Goal: Transaction & Acquisition: Purchase product/service

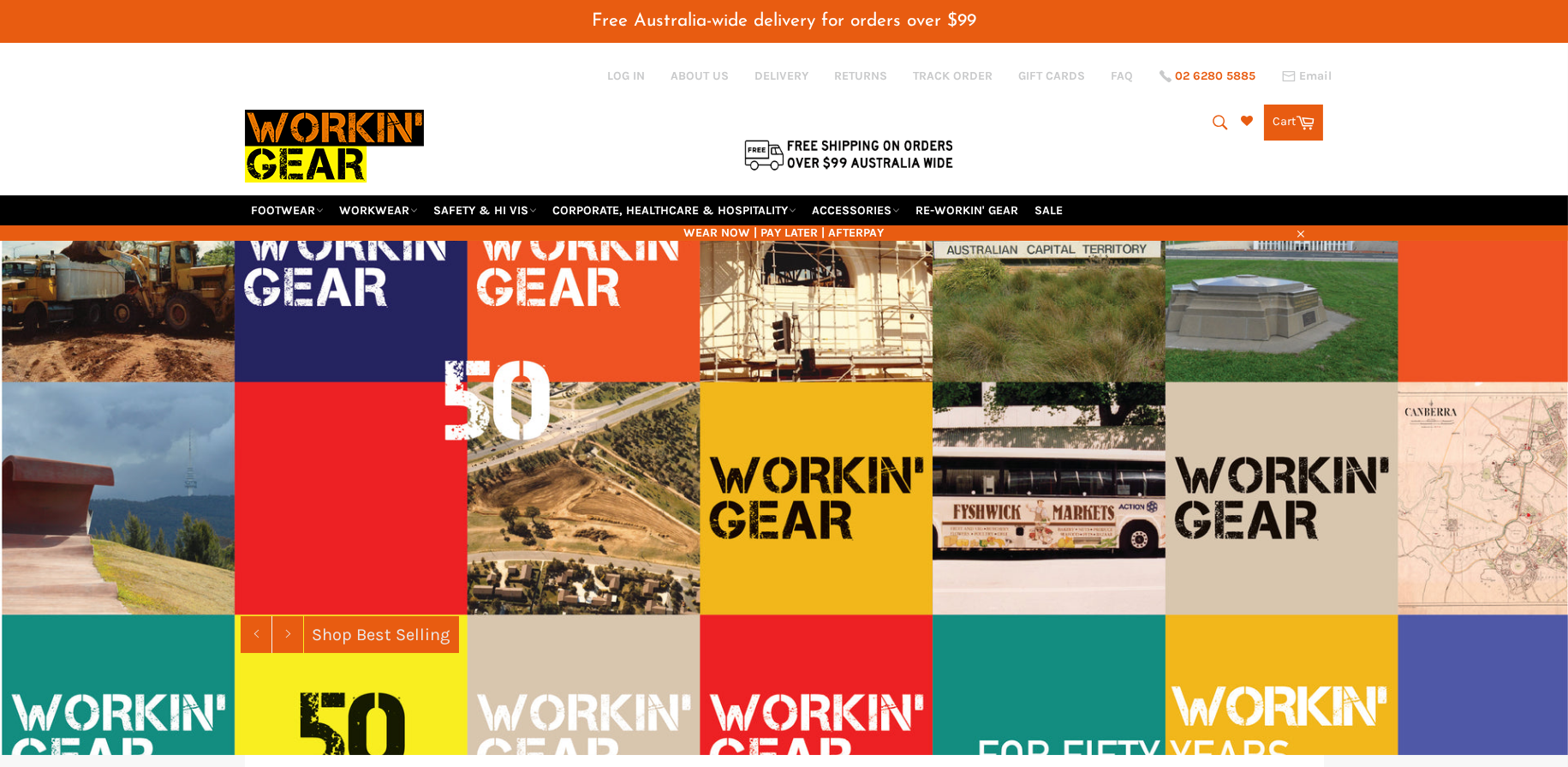
click at [1207, 81] on span "02 6280 5885" at bounding box center [1216, 76] width 81 height 12
click at [1215, 126] on icon "submit" at bounding box center [1221, 122] width 14 height 14
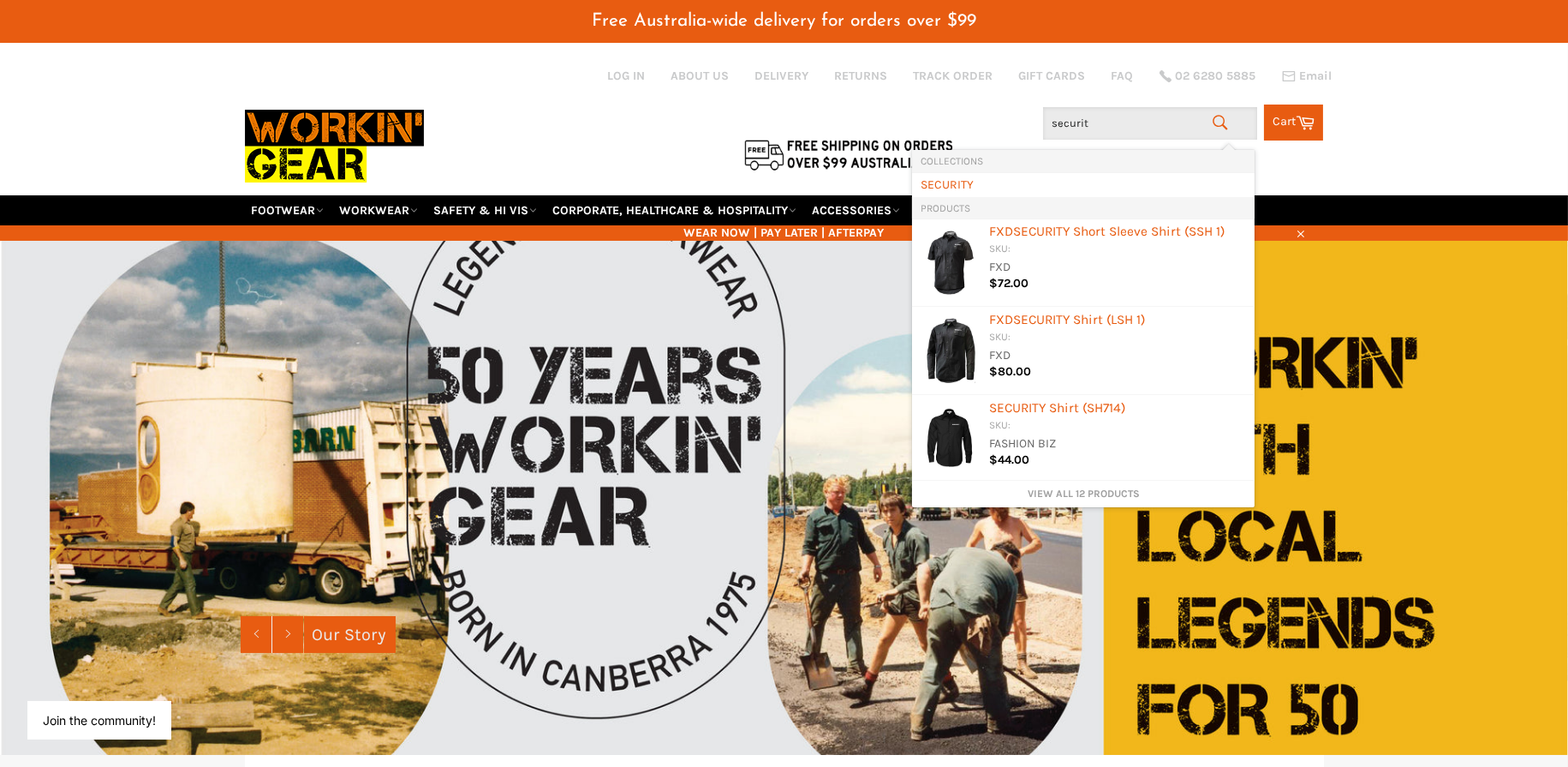
type input "security"
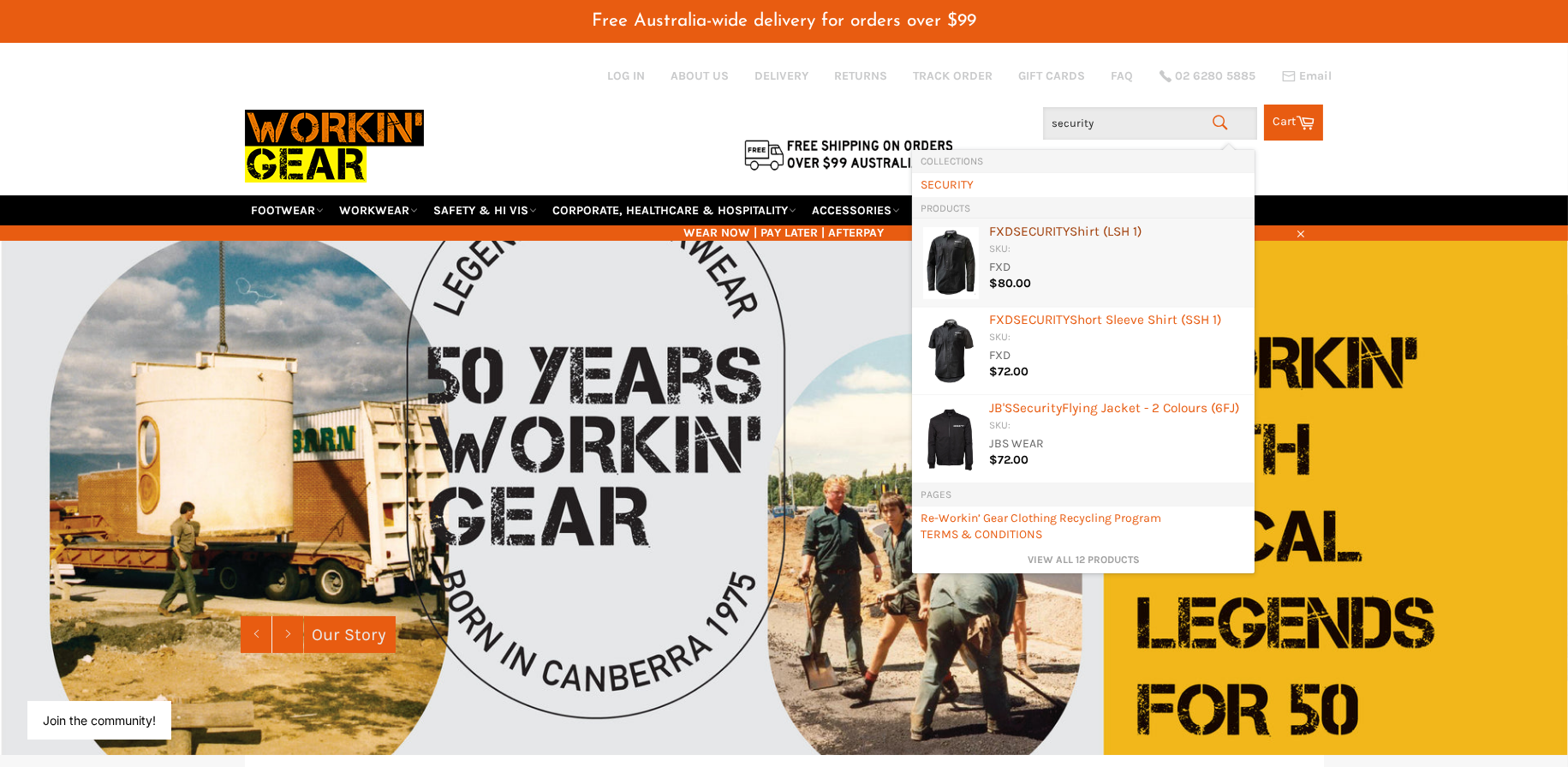
click at [1113, 234] on div "FXD SECURITY Shirt (LSH 1)" at bounding box center [1118, 233] width 257 height 17
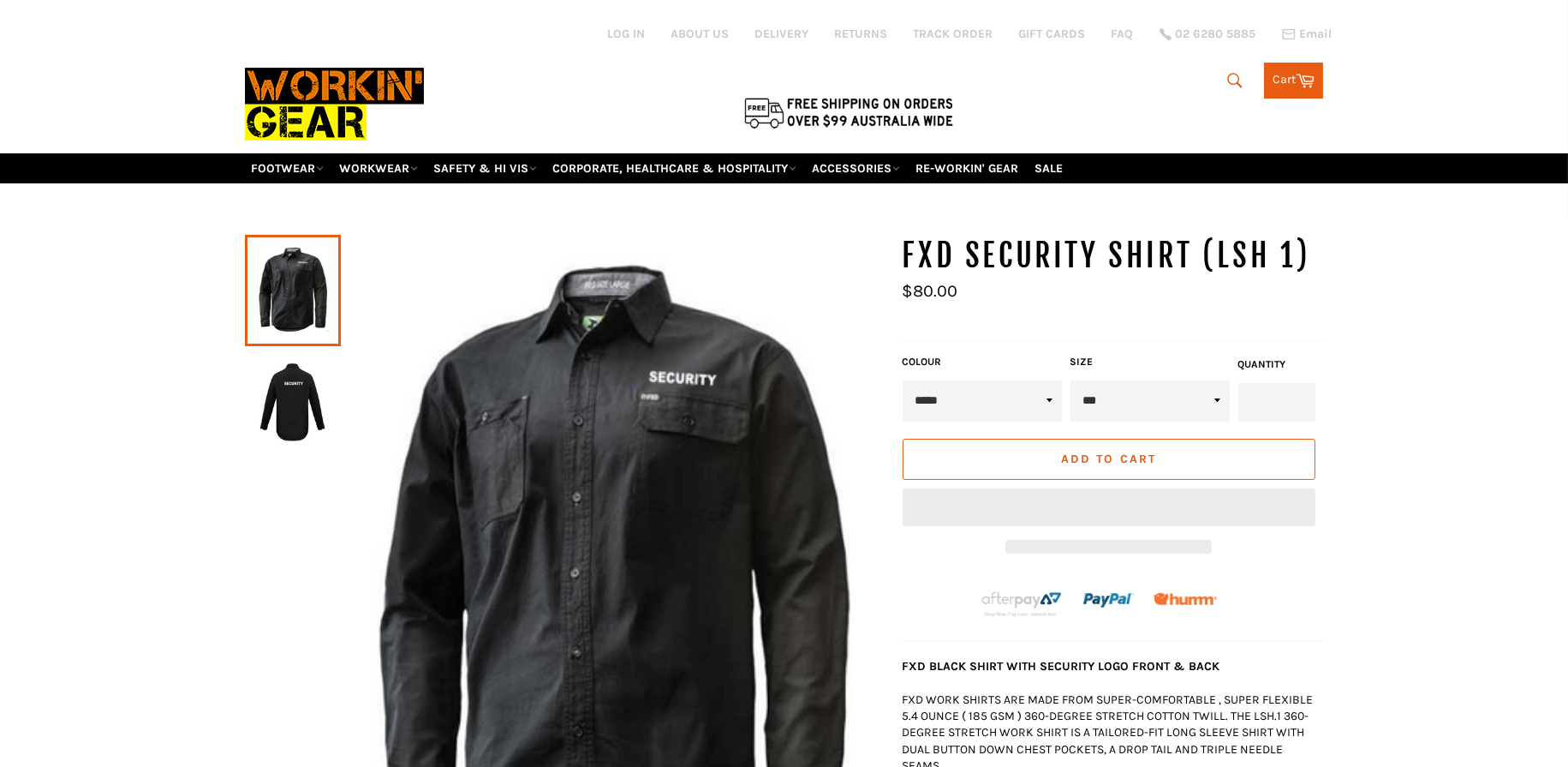
click at [325, 398] on img at bounding box center [293, 401] width 79 height 94
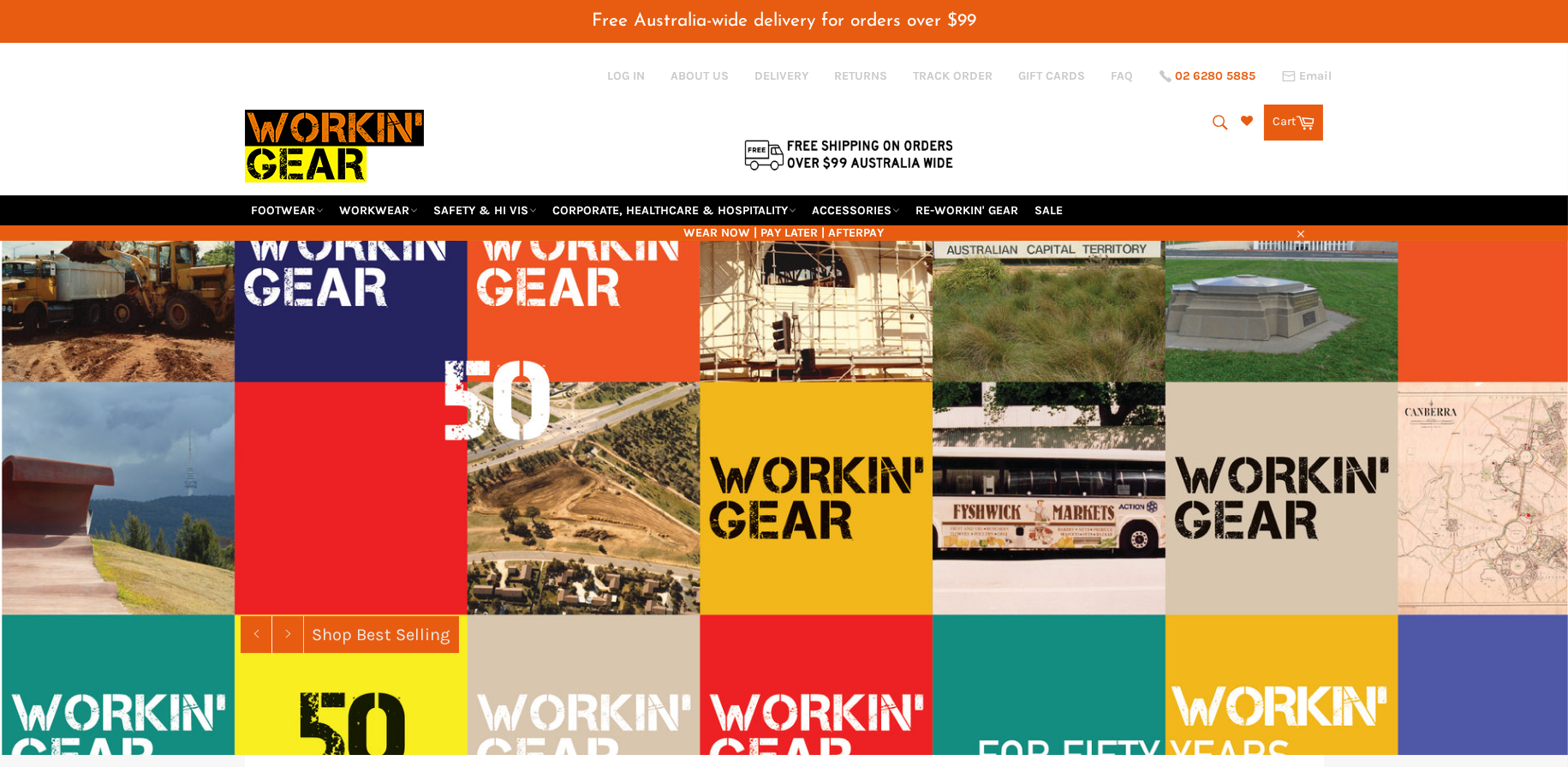
click at [1232, 78] on span "02 6280 5885" at bounding box center [1216, 76] width 81 height 12
click at [1211, 124] on icon "submit" at bounding box center [1220, 122] width 19 height 19
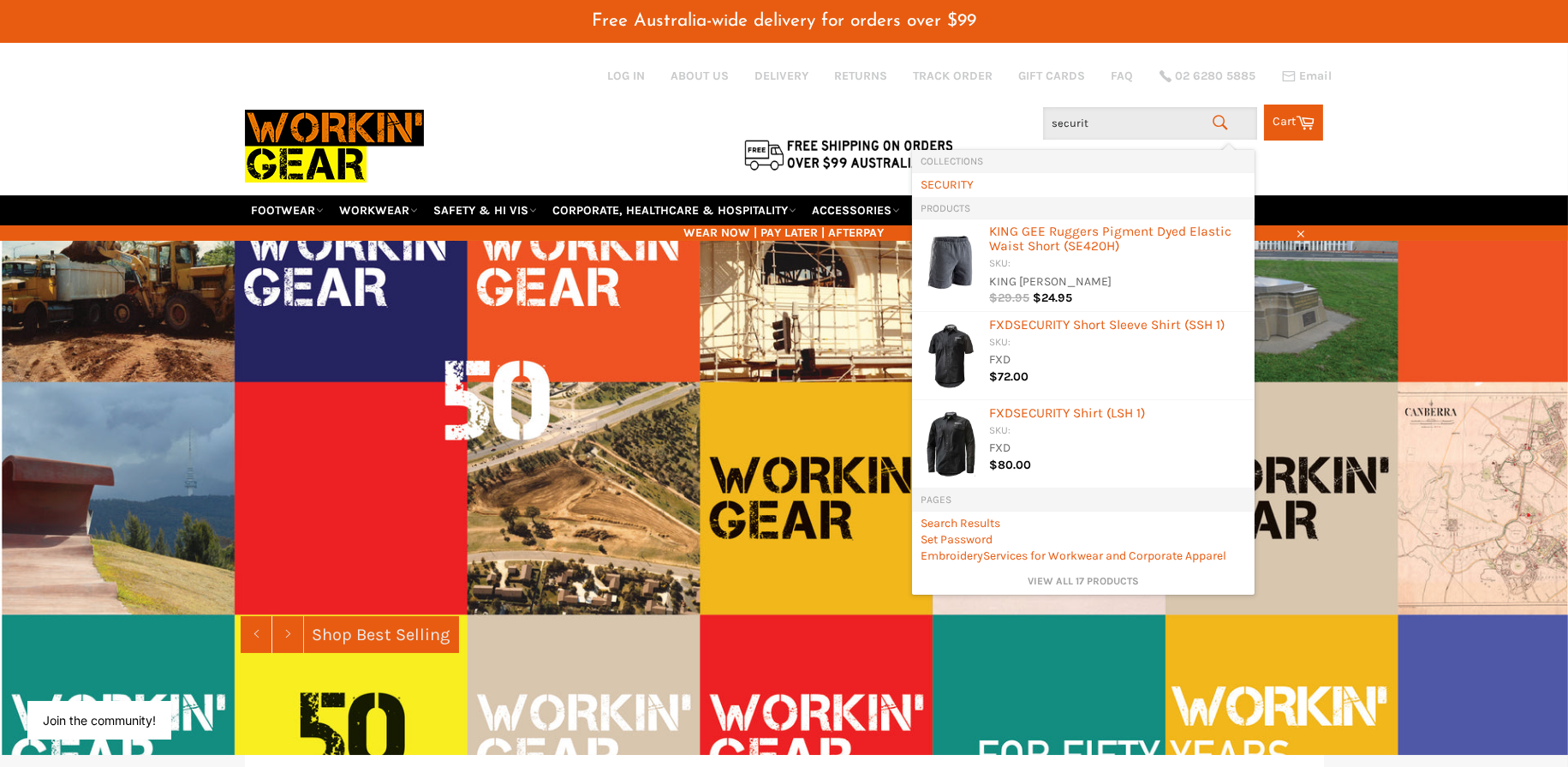
type input "security"
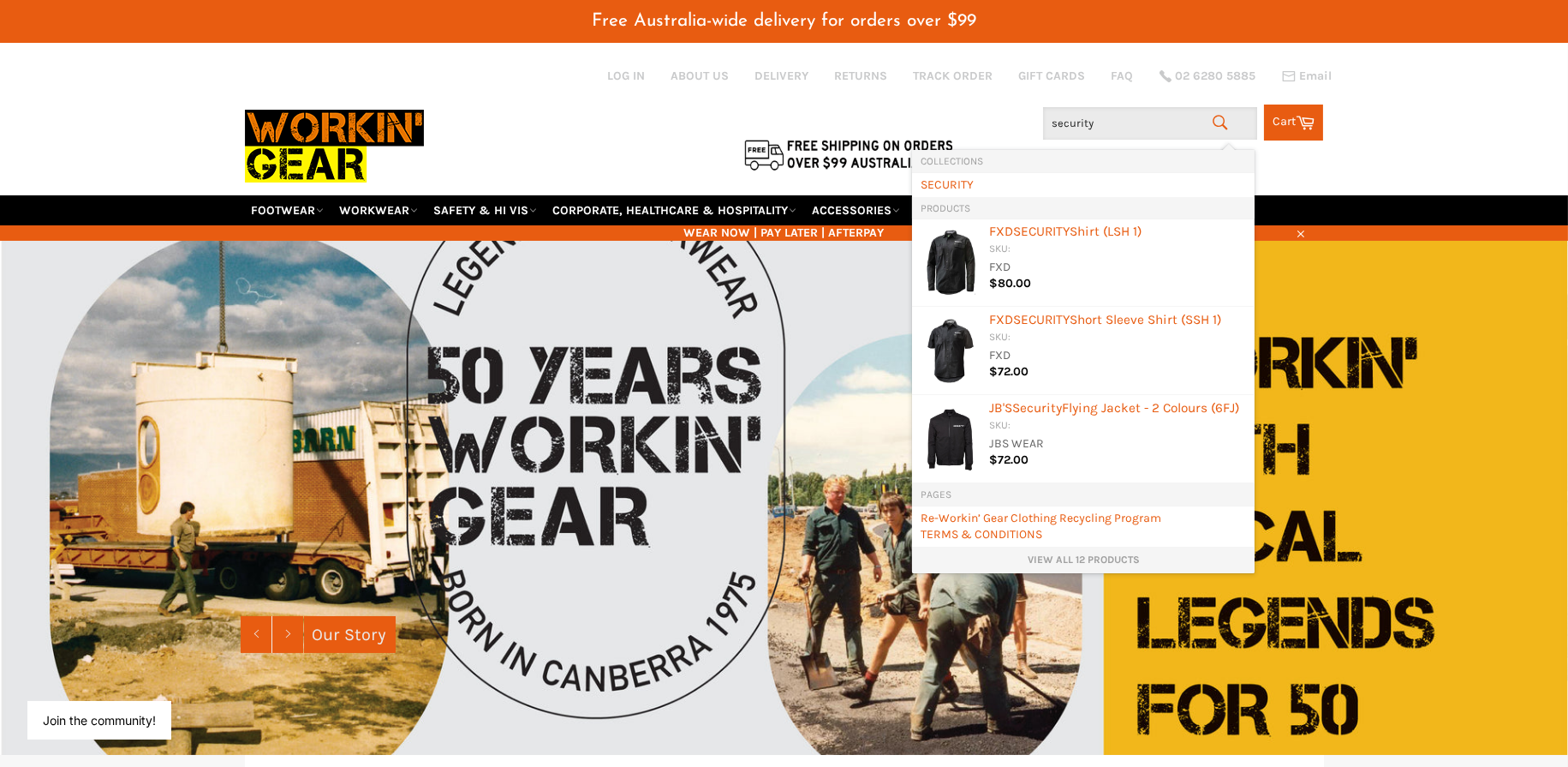
click at [1069, 563] on link "View all 12 products" at bounding box center [1083, 560] width 325 height 14
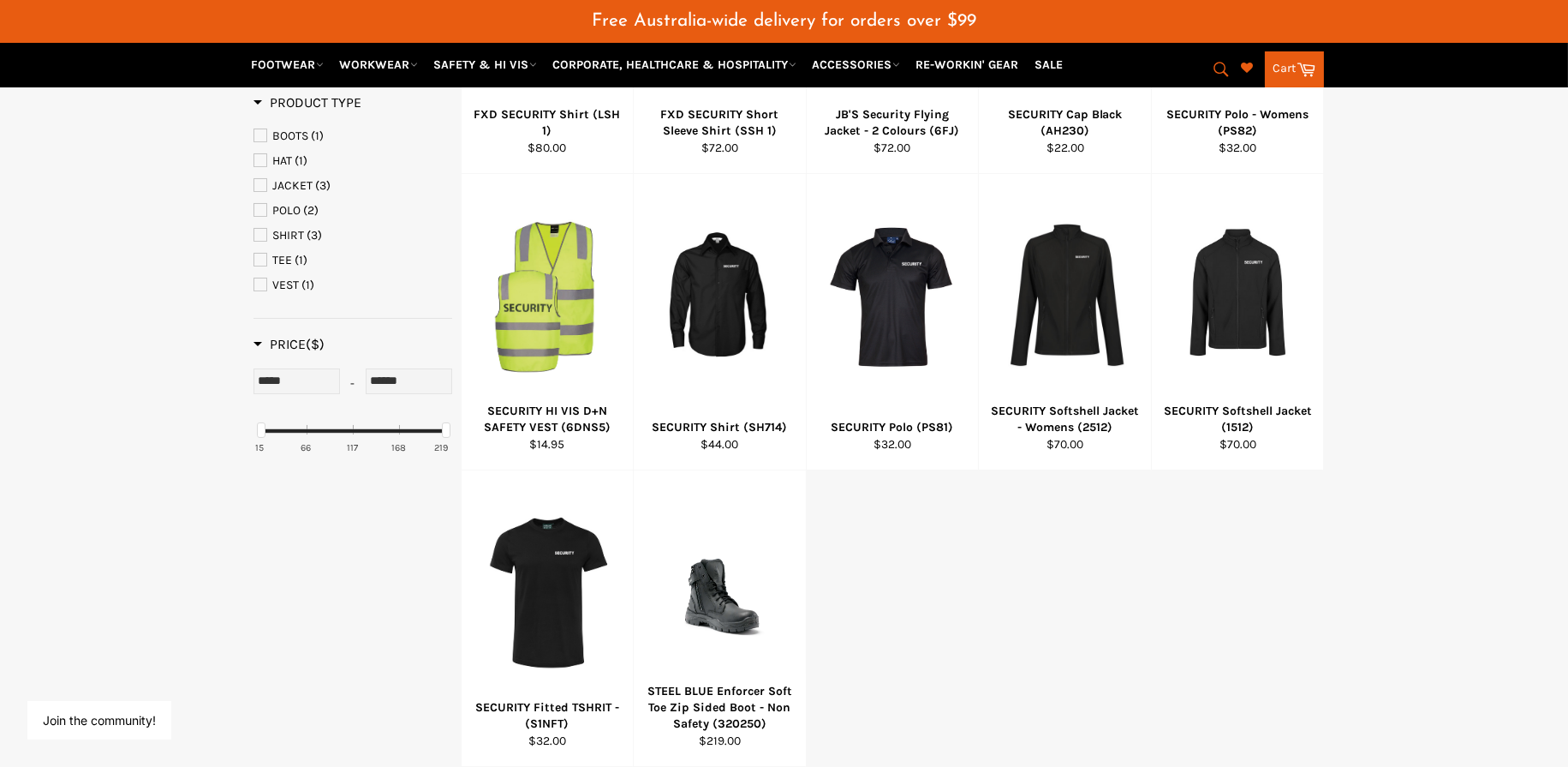
scroll to position [510, 0]
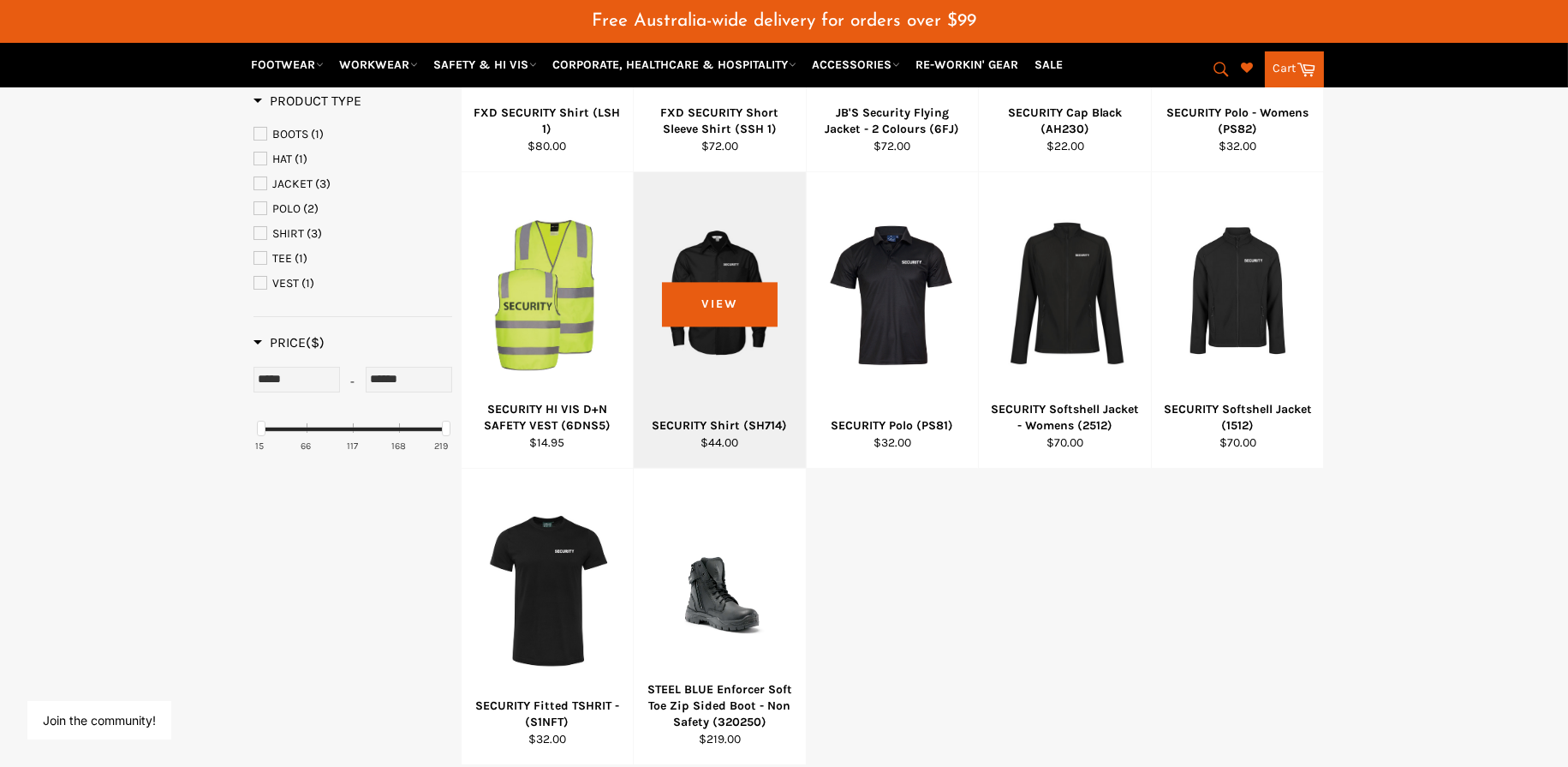
click at [720, 263] on div at bounding box center [720, 294] width 129 height 201
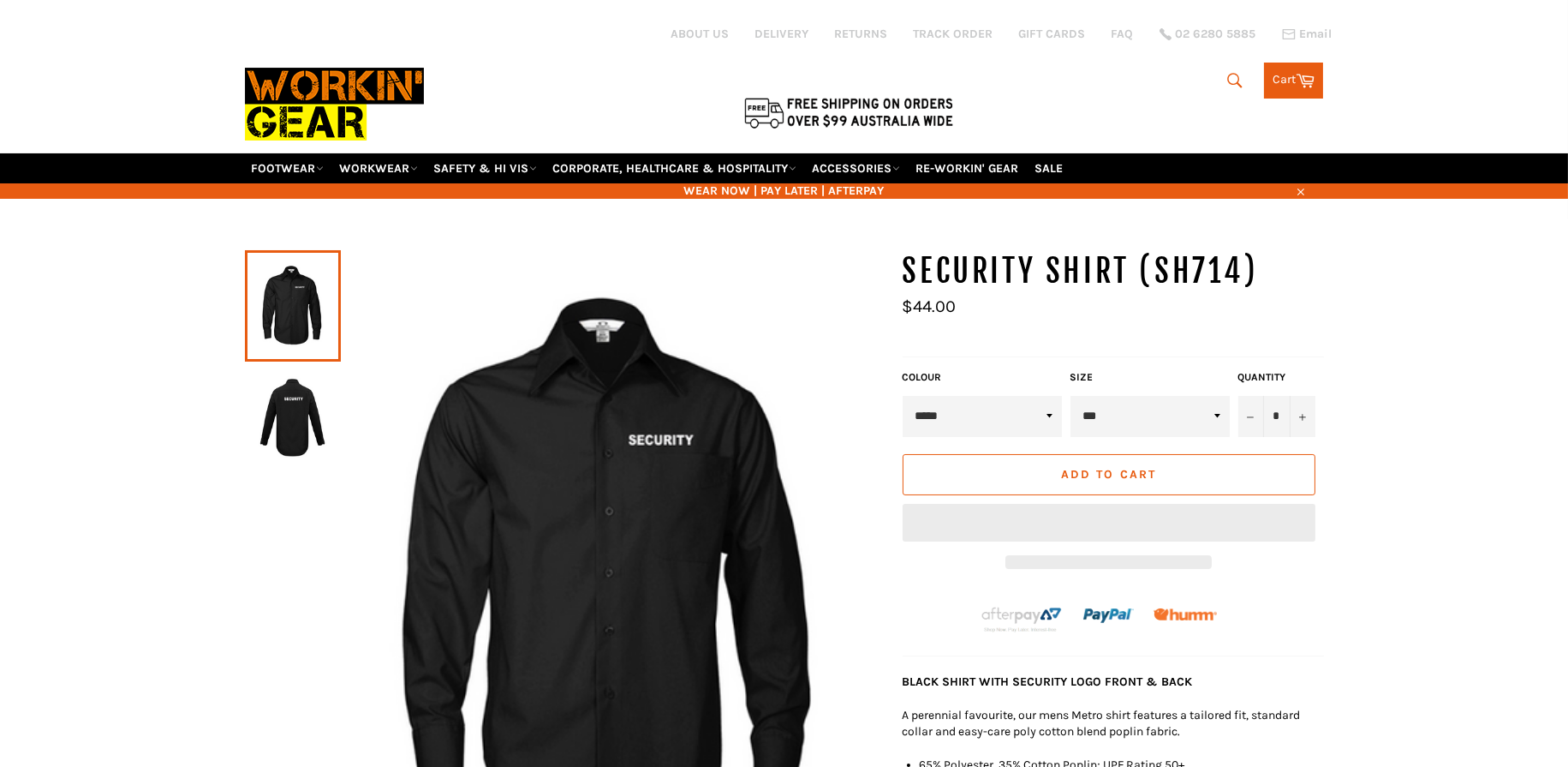
click at [299, 392] on img at bounding box center [293, 417] width 79 height 94
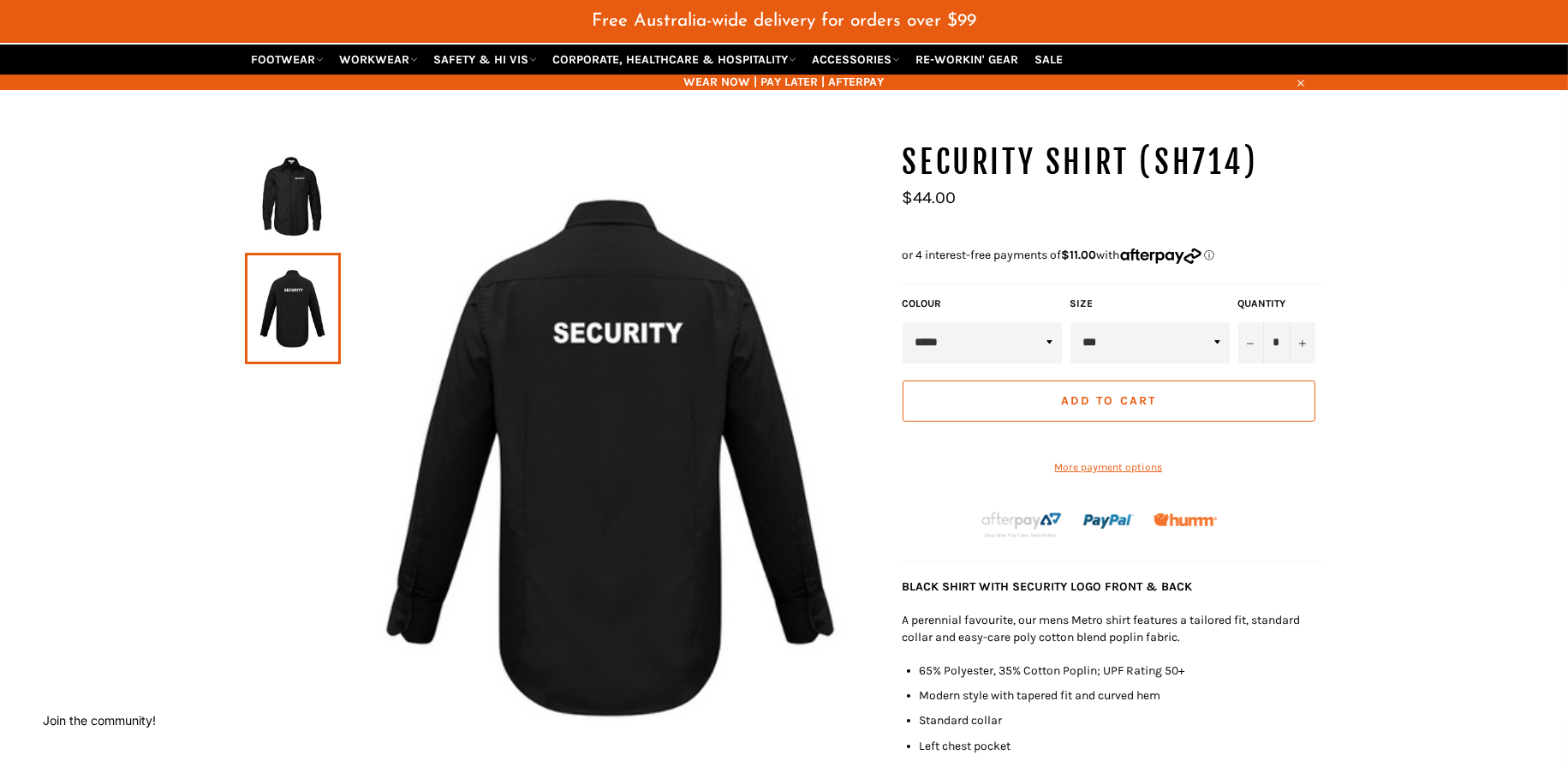
scroll to position [152, 0]
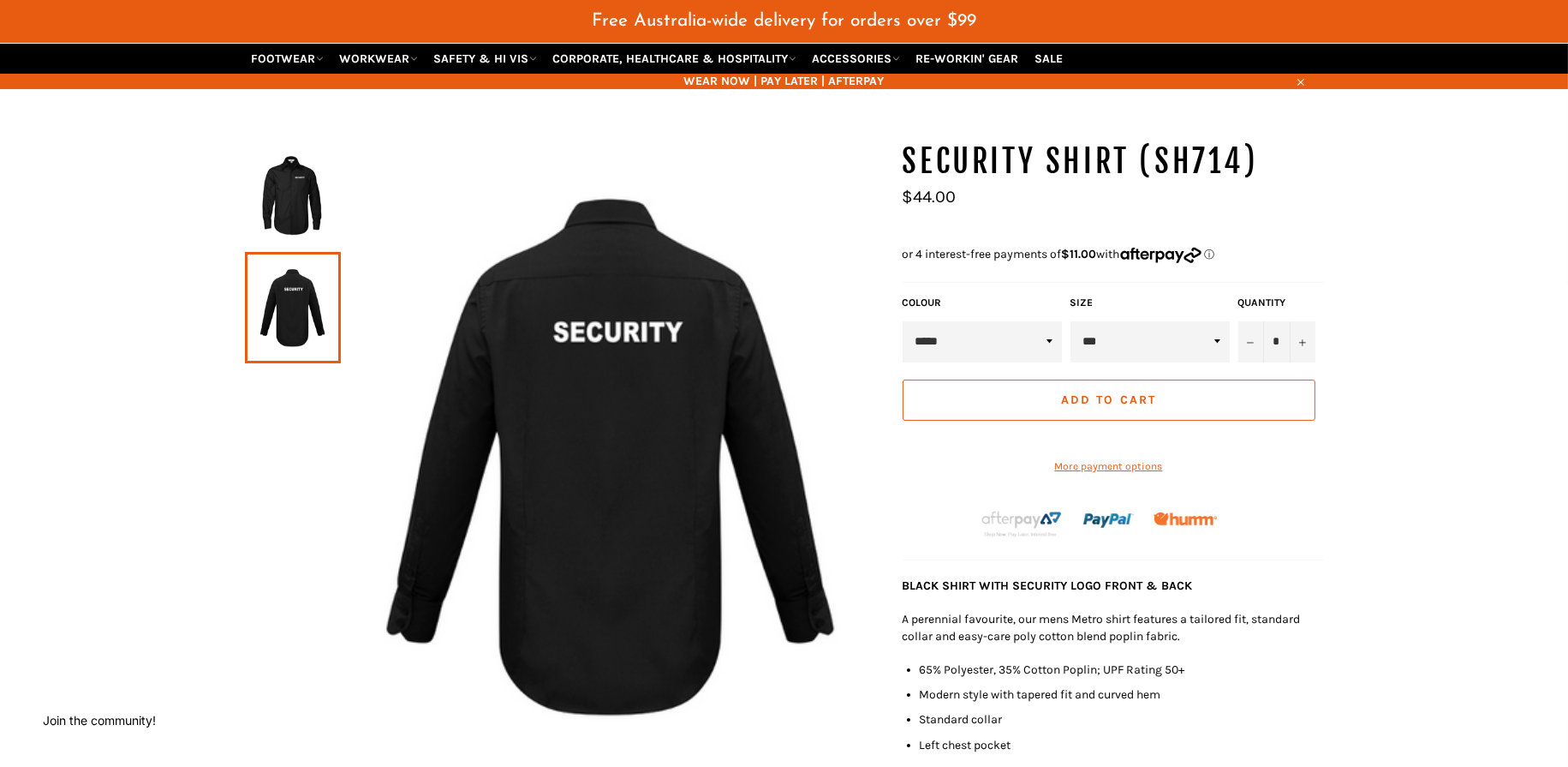
click at [1196, 156] on h1 "SECURITY Shirt (SH714)" at bounding box center [1113, 162] width 422 height 43
copy h1 "SH714"
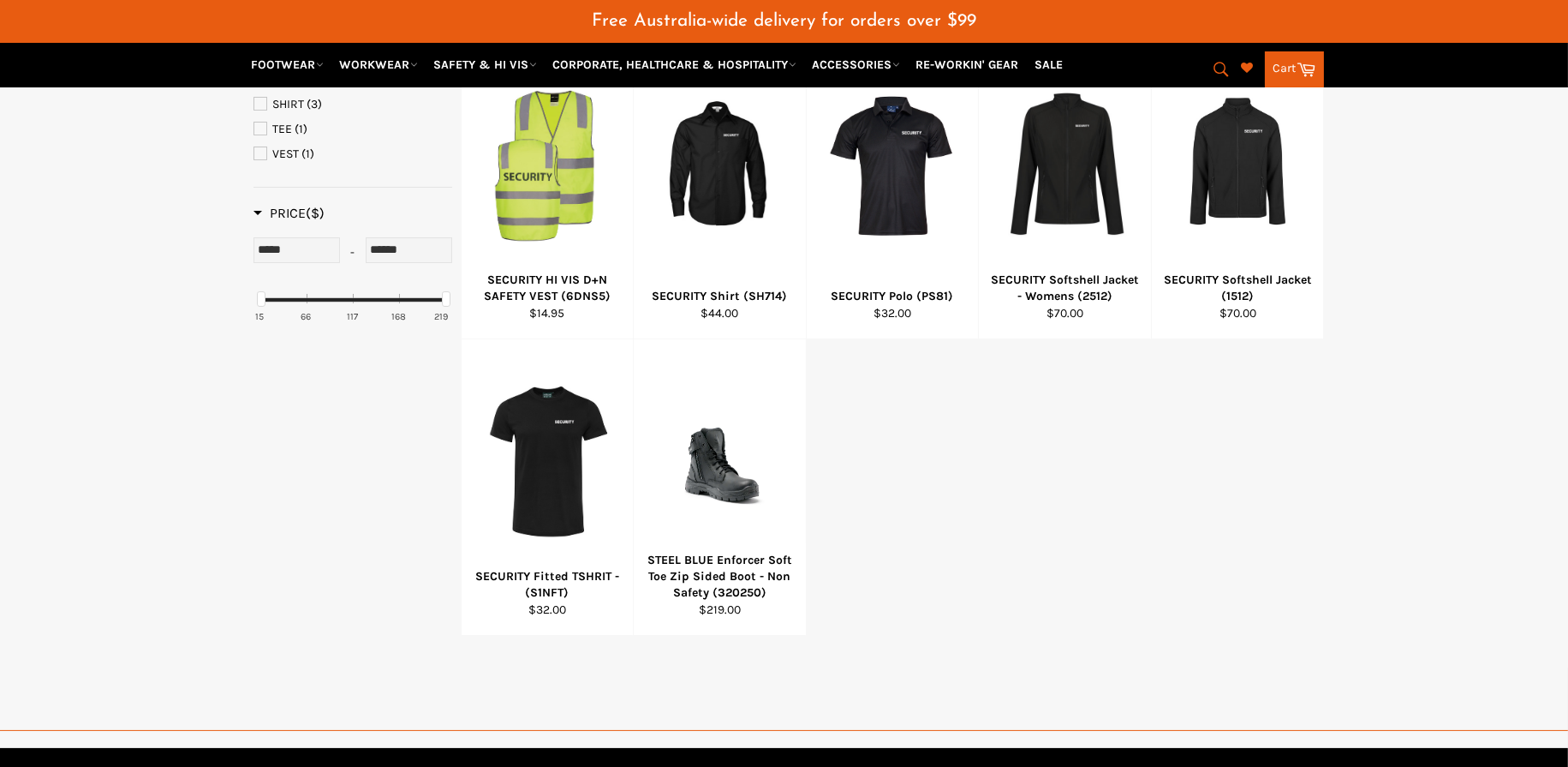
scroll to position [681, 0]
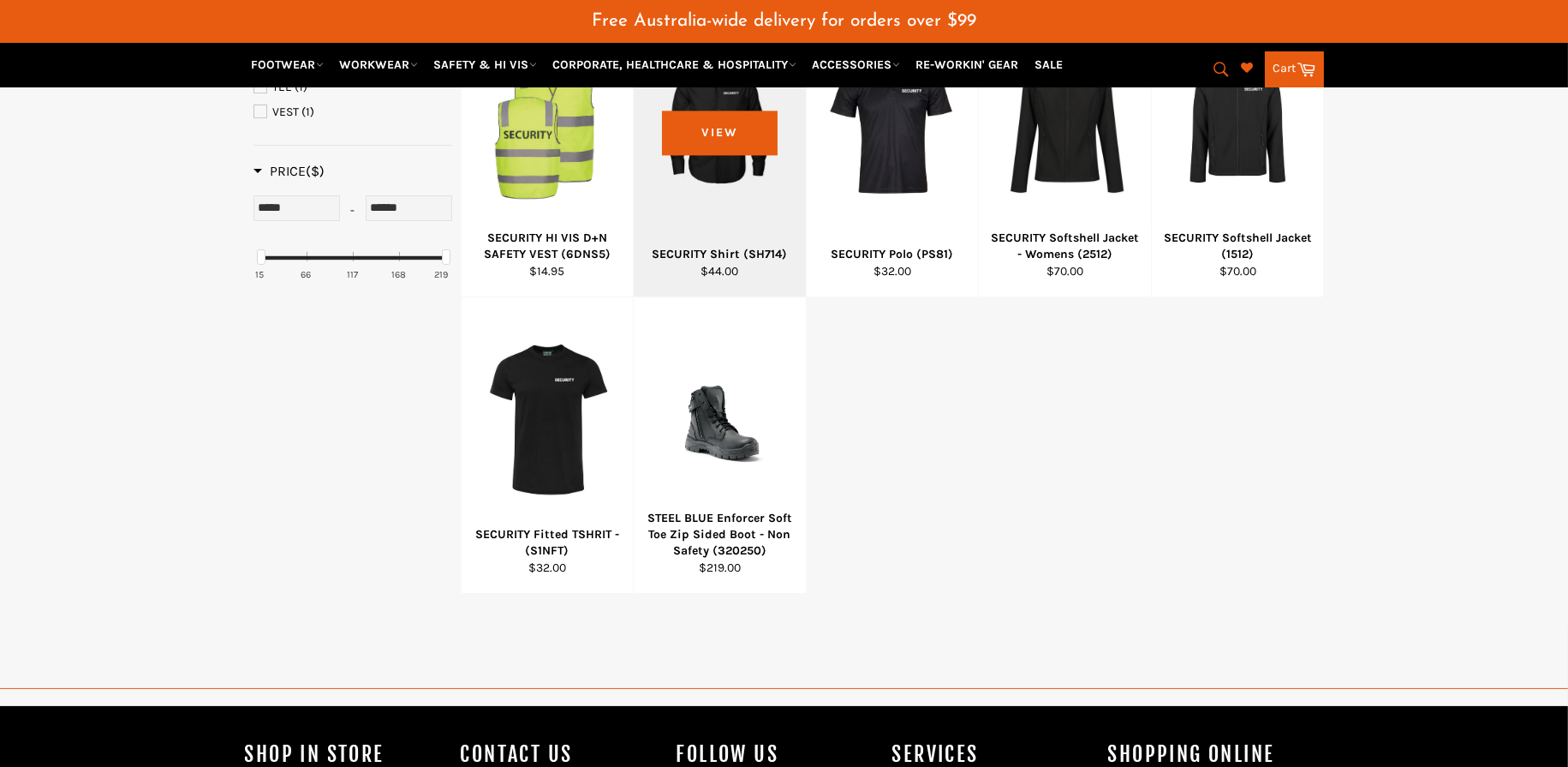
click at [718, 139] on div at bounding box center [720, 123] width 129 height 201
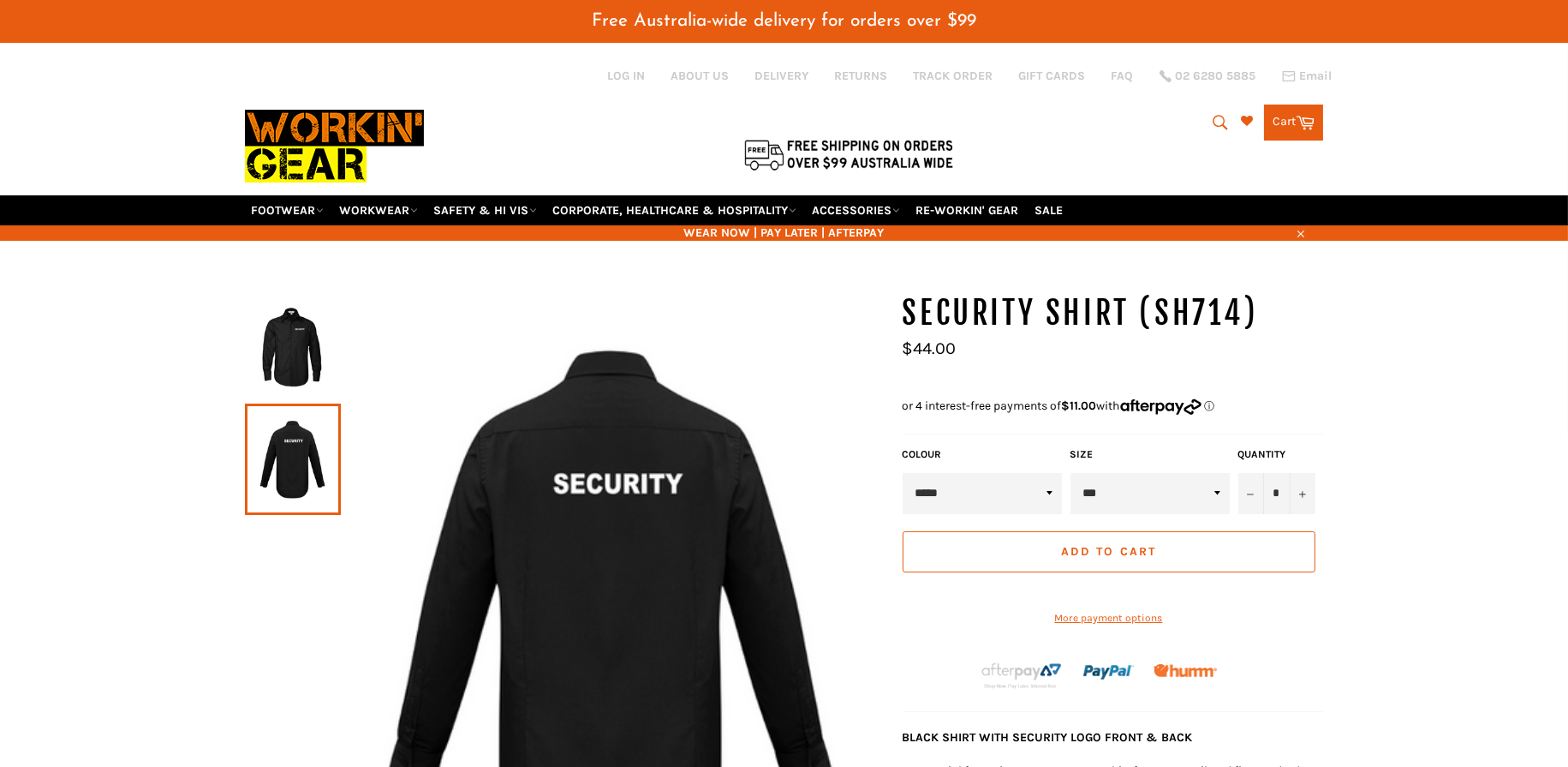
click at [296, 346] on img at bounding box center [293, 347] width 79 height 94
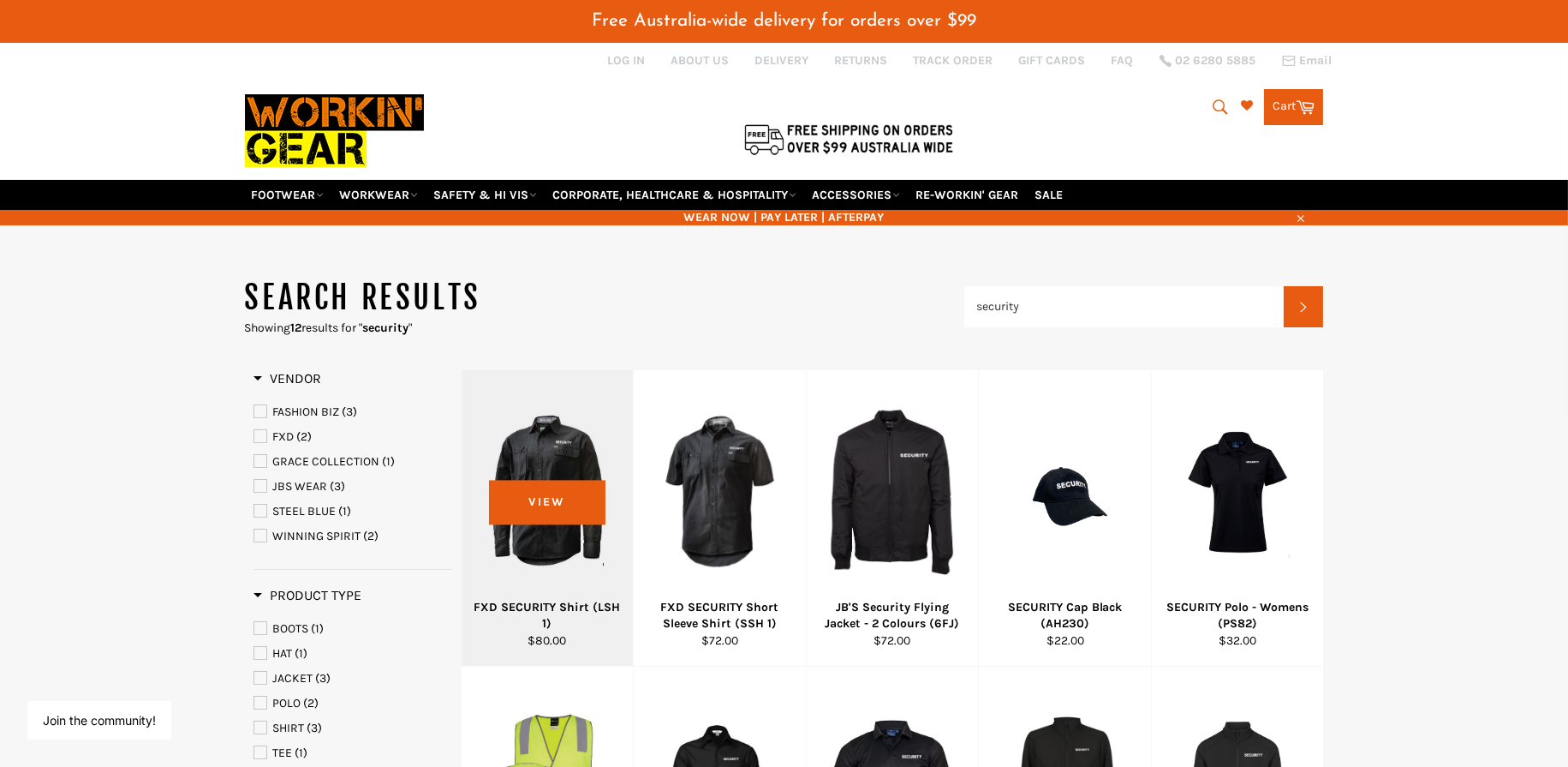
scroll to position [39, 0]
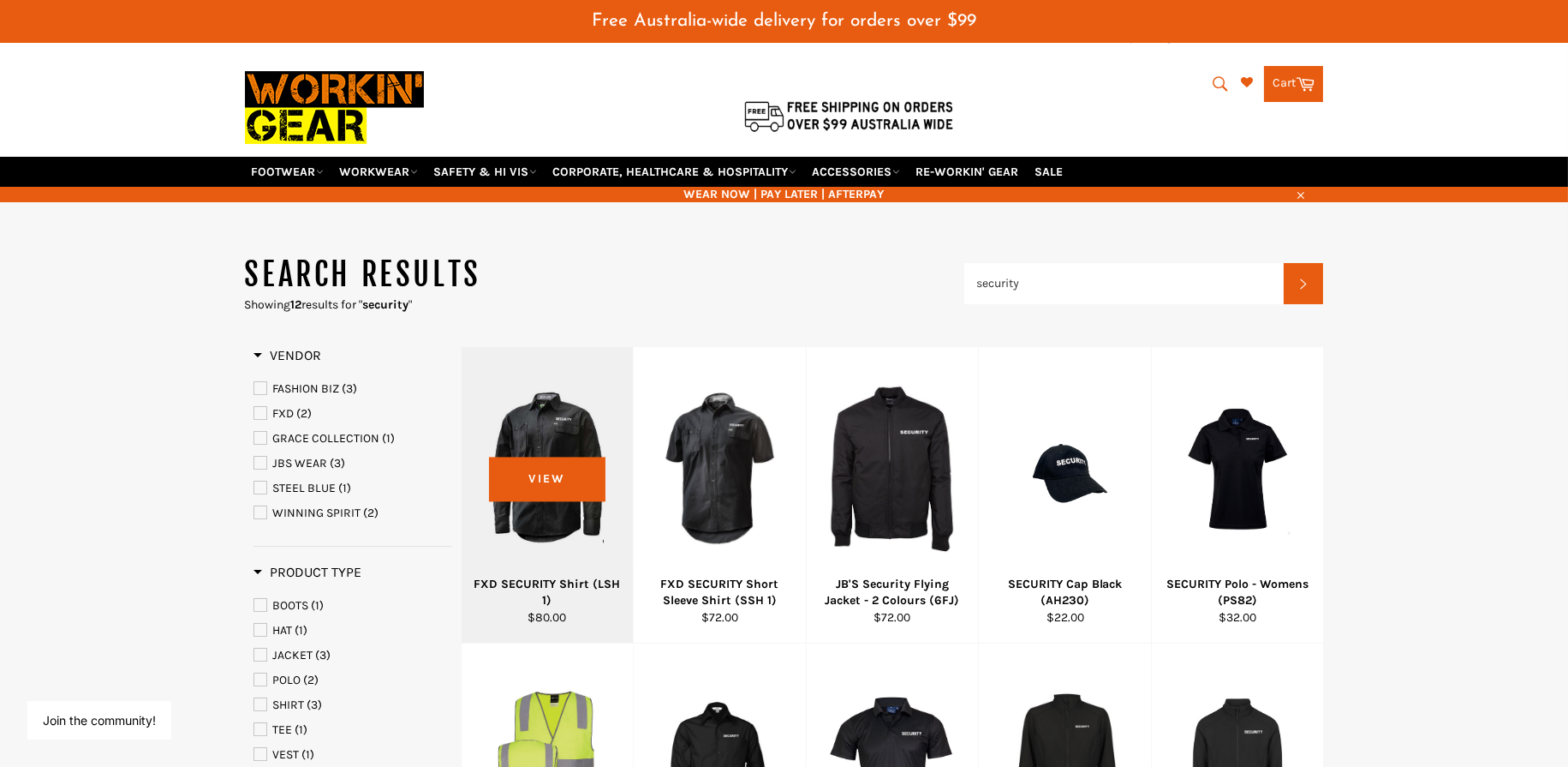
click at [556, 513] on div at bounding box center [548, 469] width 129 height 201
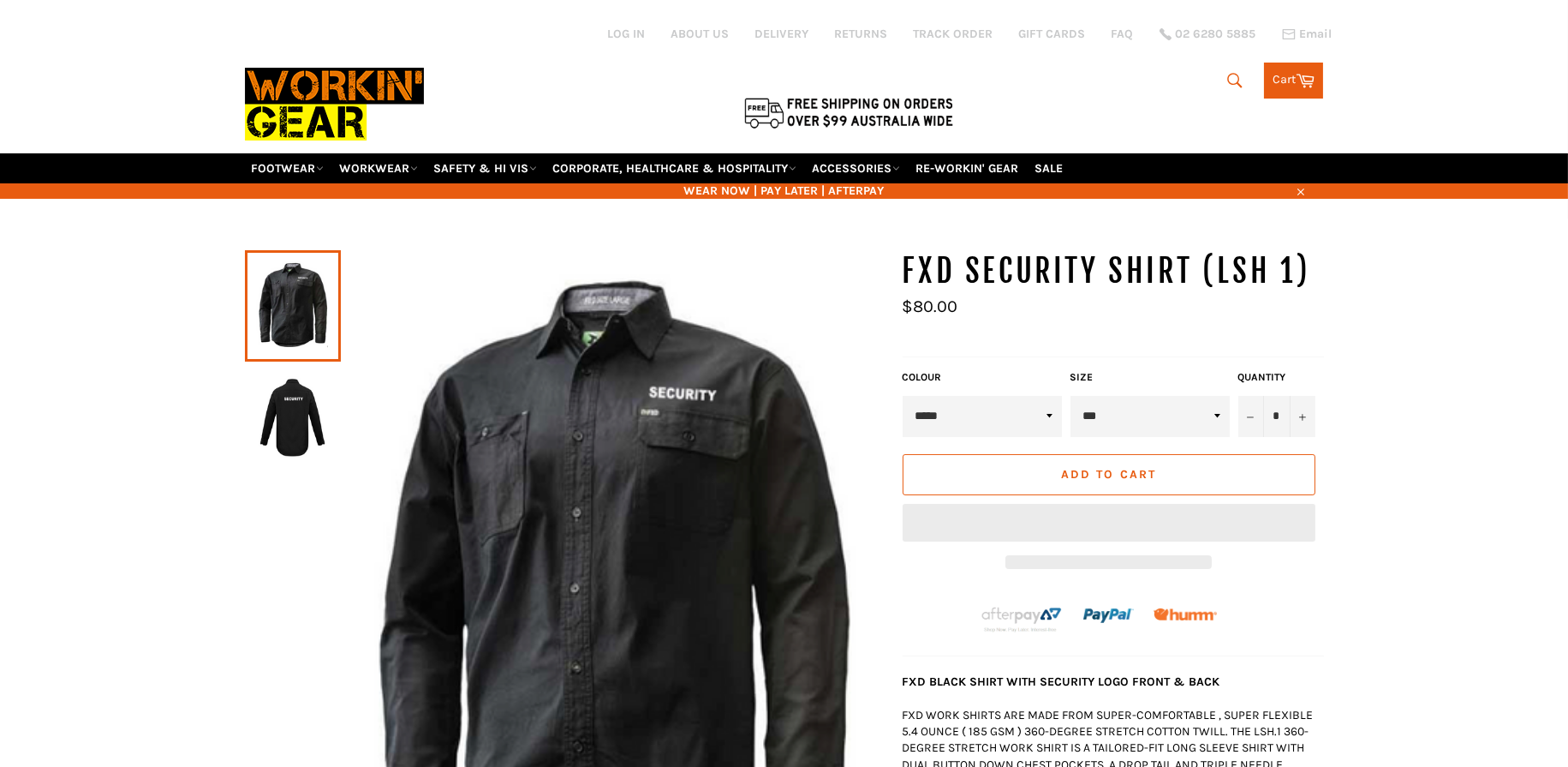
click at [298, 406] on img at bounding box center [293, 417] width 79 height 94
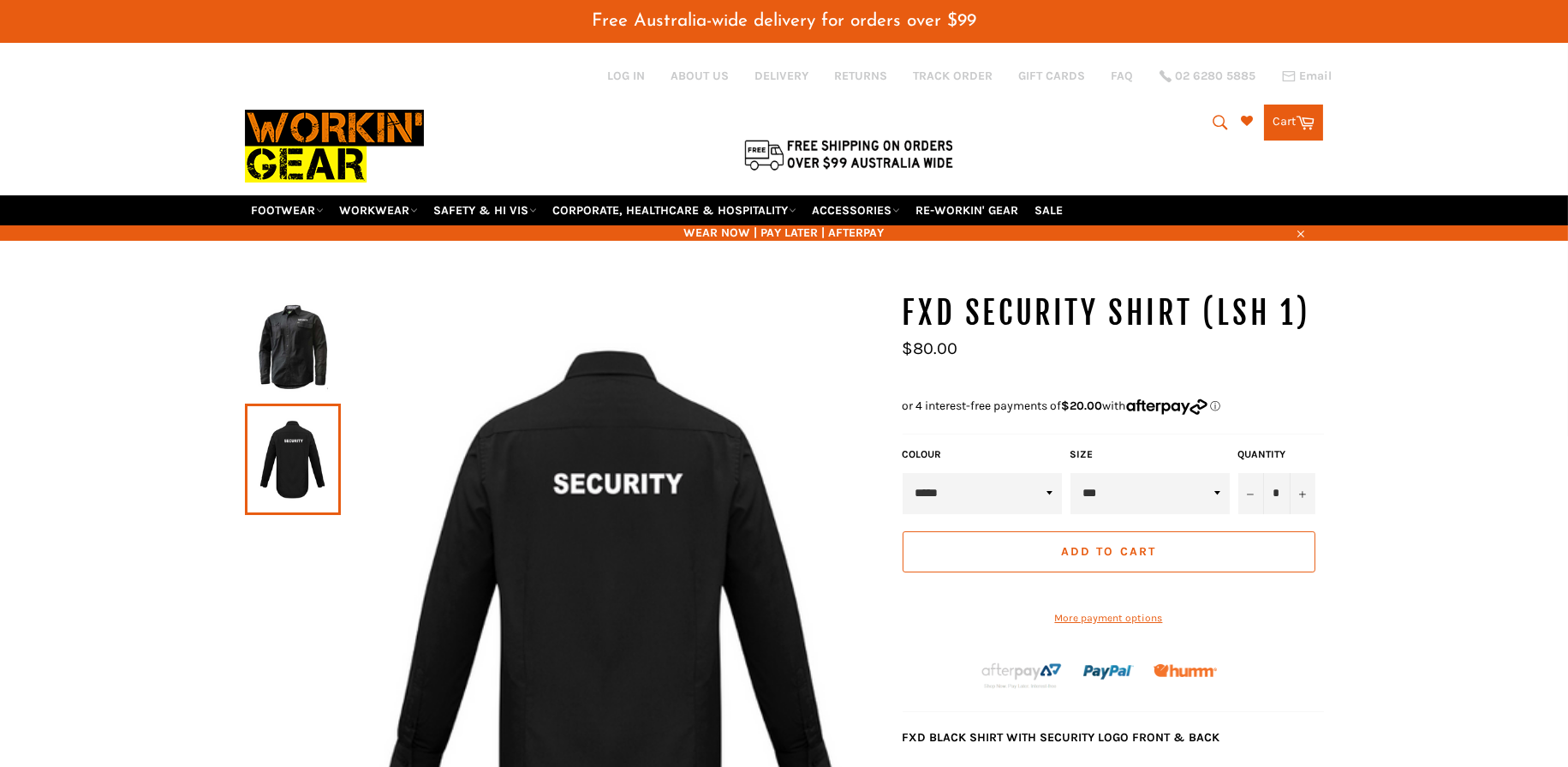
click at [298, 329] on img at bounding box center [293, 347] width 79 height 94
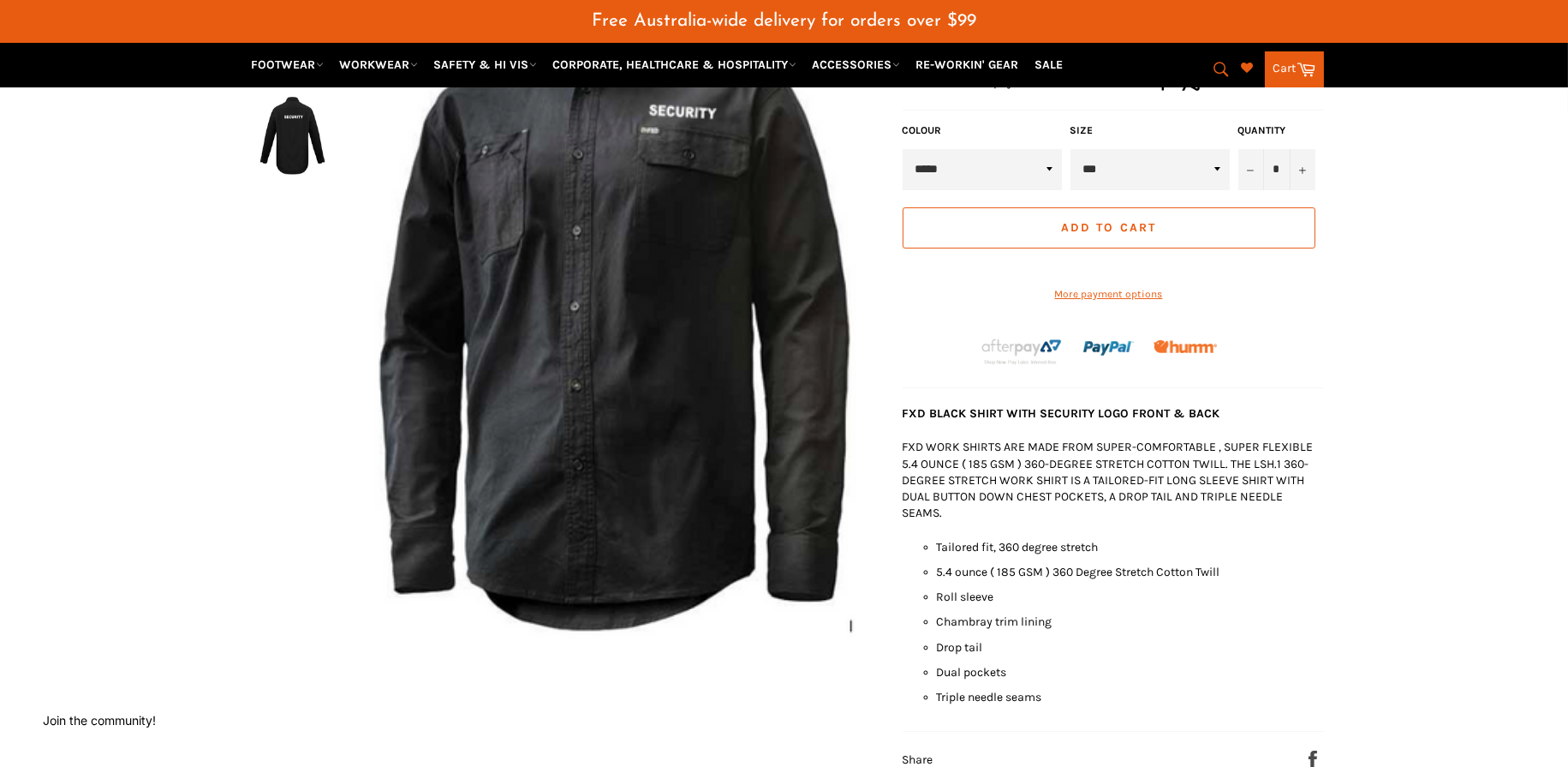
scroll to position [326, 0]
click at [1220, 69] on icon "submit" at bounding box center [1221, 69] width 19 height 19
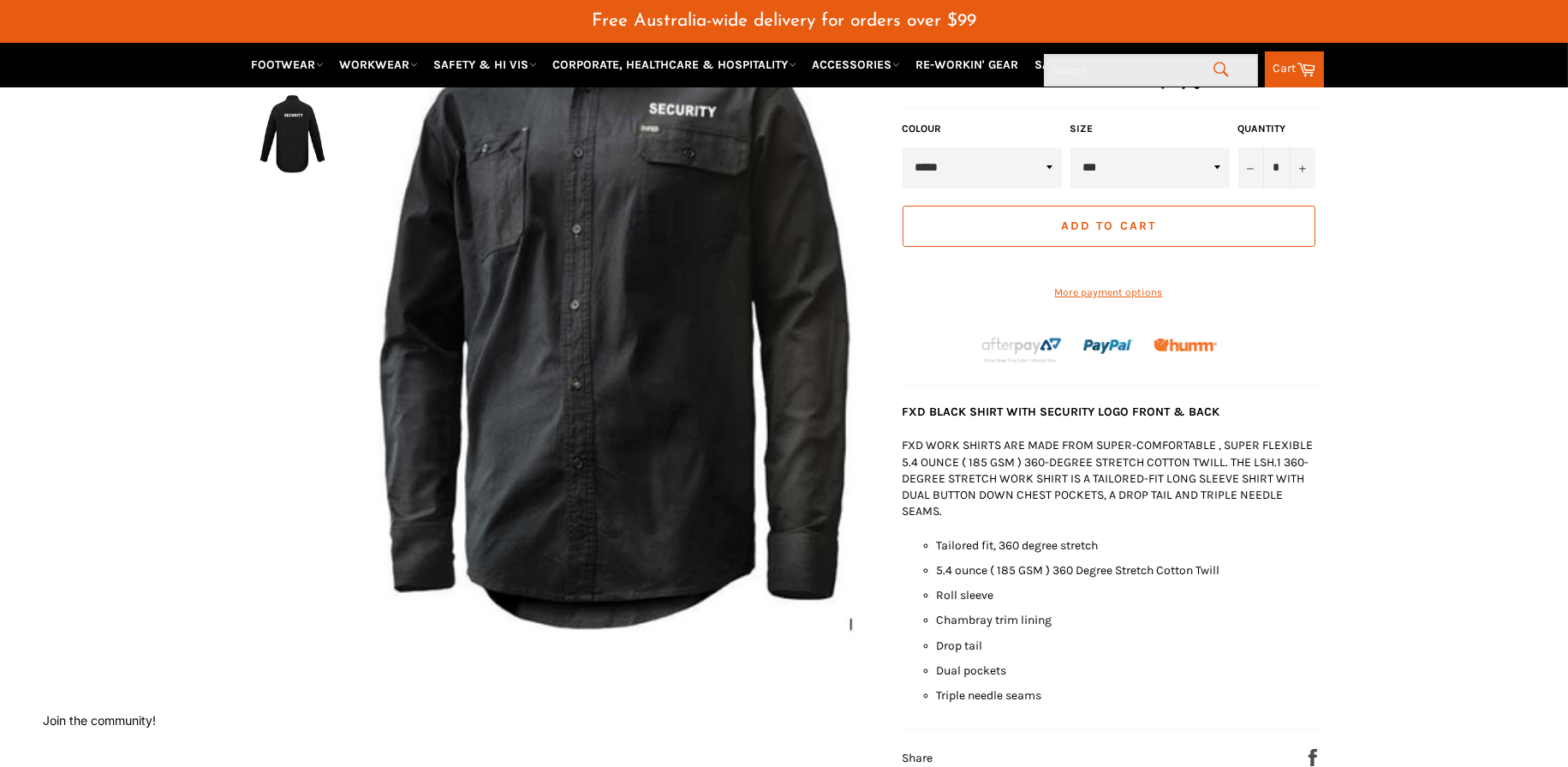
paste input "PS81"
type input "PS81"
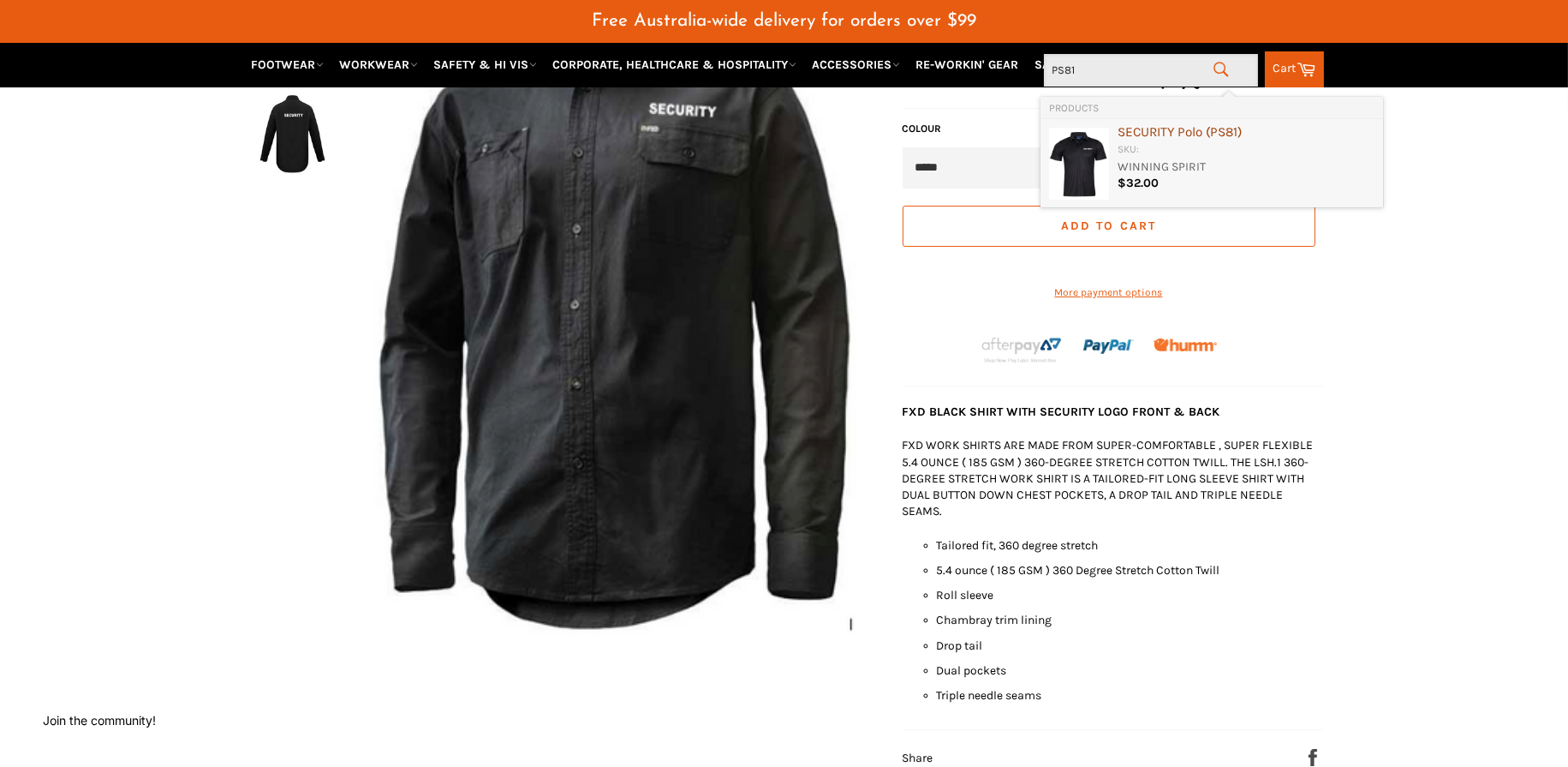
click at [1159, 154] on div "SKU:" at bounding box center [1246, 150] width 257 height 16
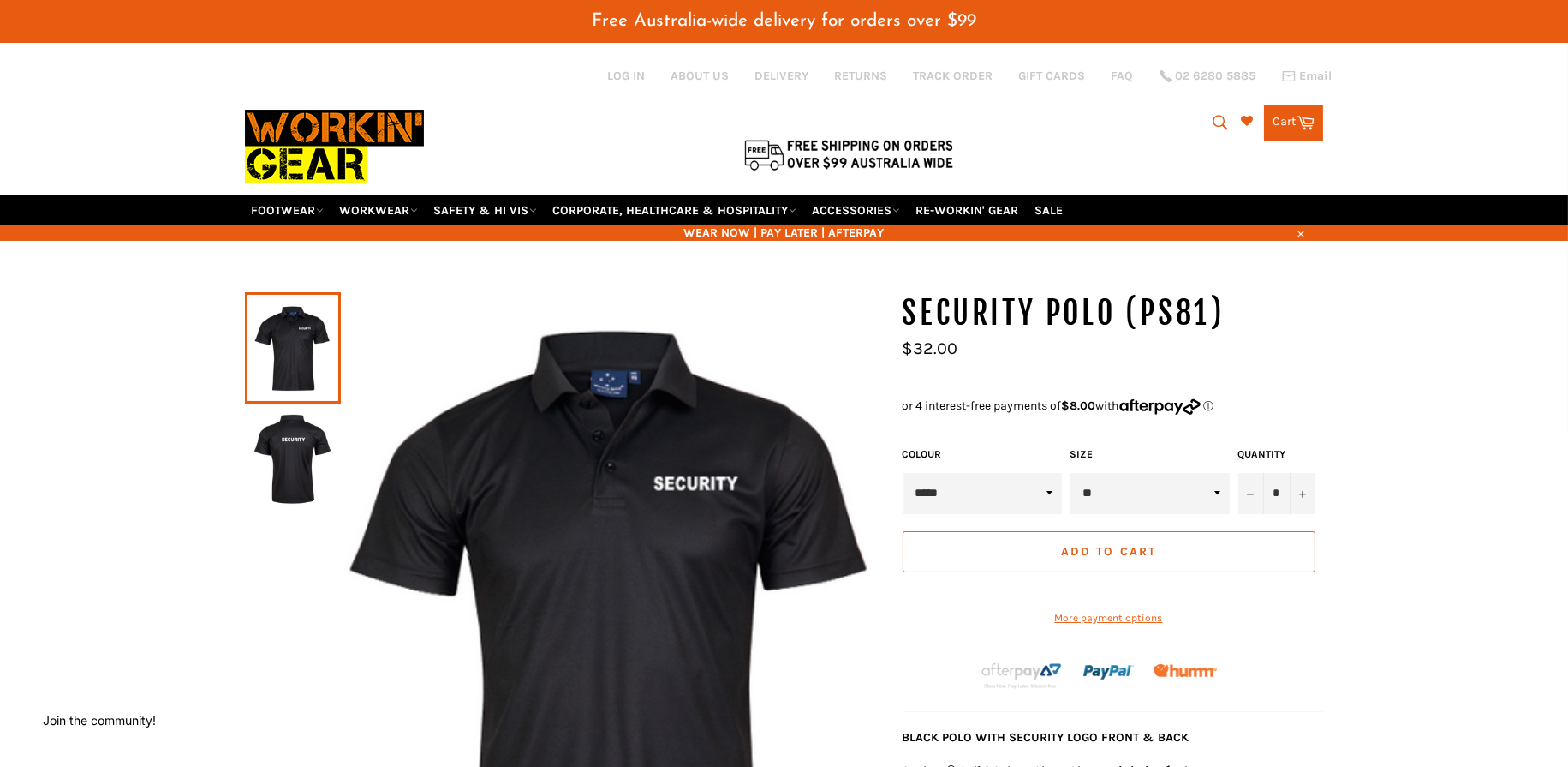
click at [1213, 120] on icon "submit" at bounding box center [1220, 122] width 19 height 19
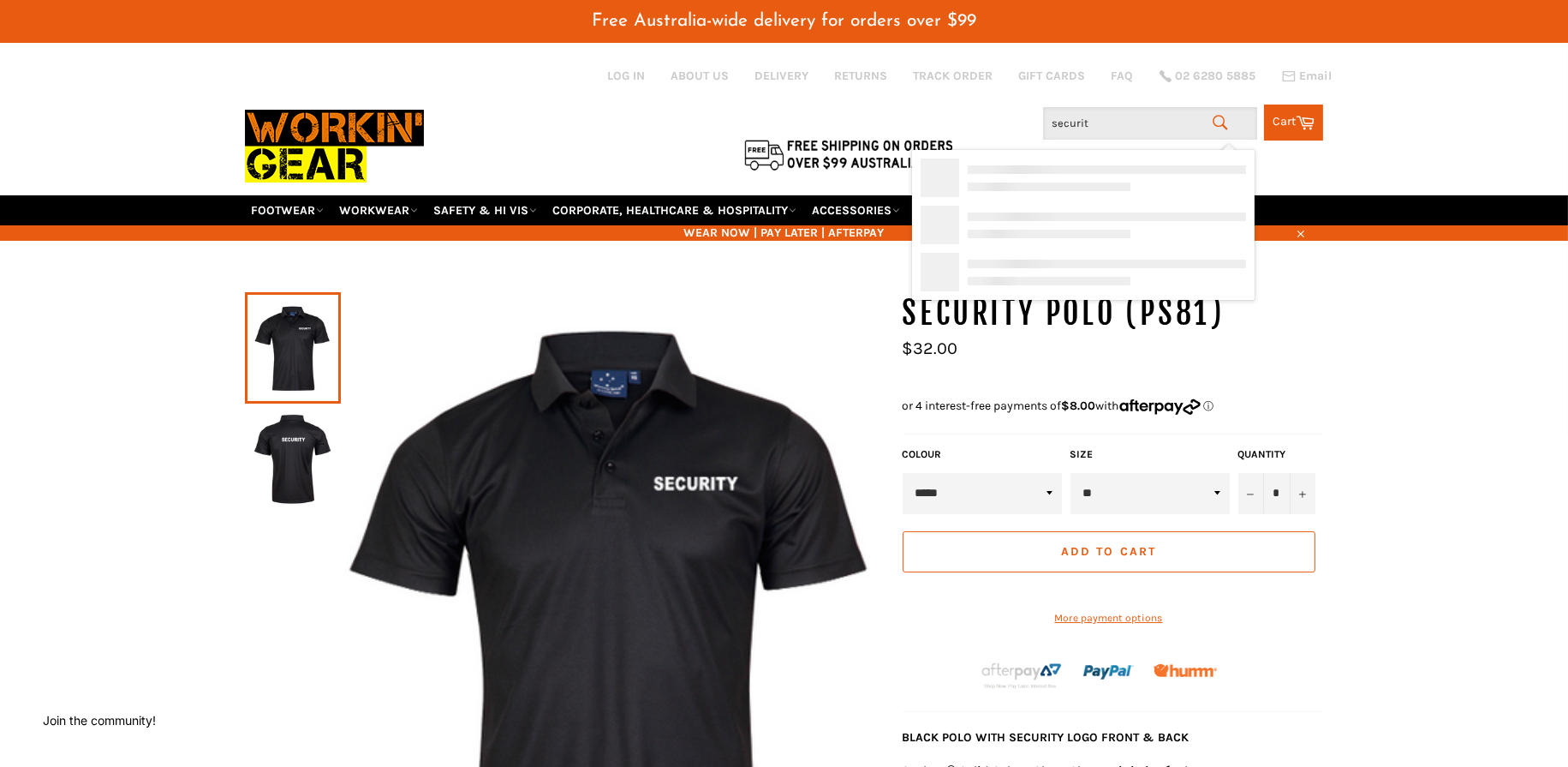
type input "security"
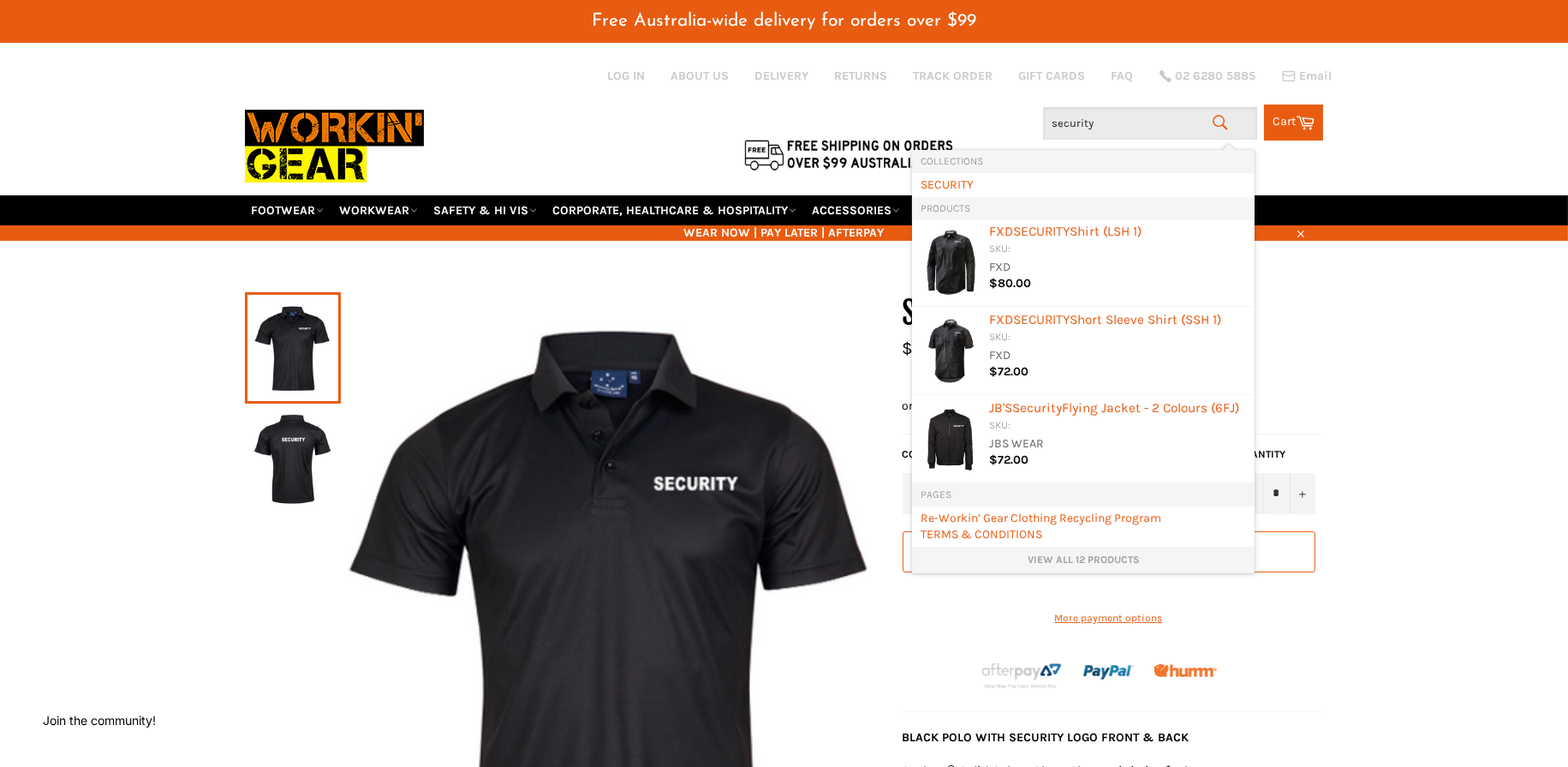
click at [1067, 562] on link "View all 12 products" at bounding box center [1083, 560] width 325 height 14
